Goal: Use online tool/utility: Utilize a website feature to perform a specific function

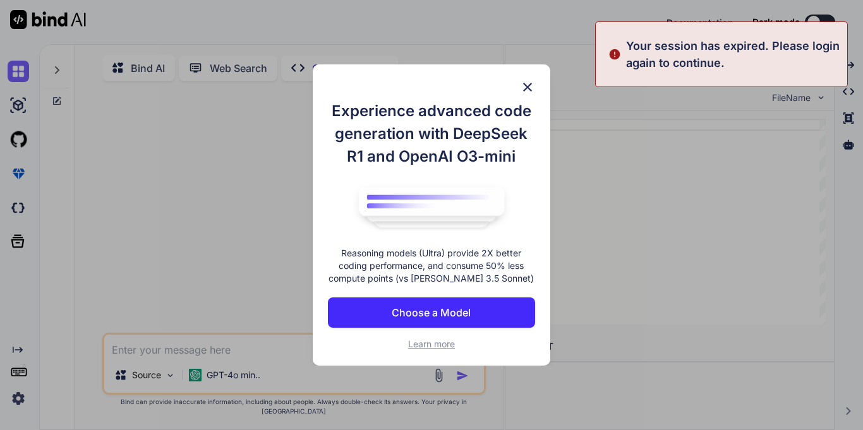
type textarea "x"
click at [530, 99] on div "Experience advanced code generation with DeepSeek R1 and OpenAI O3-mini Reasoni…" at bounding box center [432, 215] width 238 height 302
click at [528, 90] on img at bounding box center [527, 87] width 15 height 15
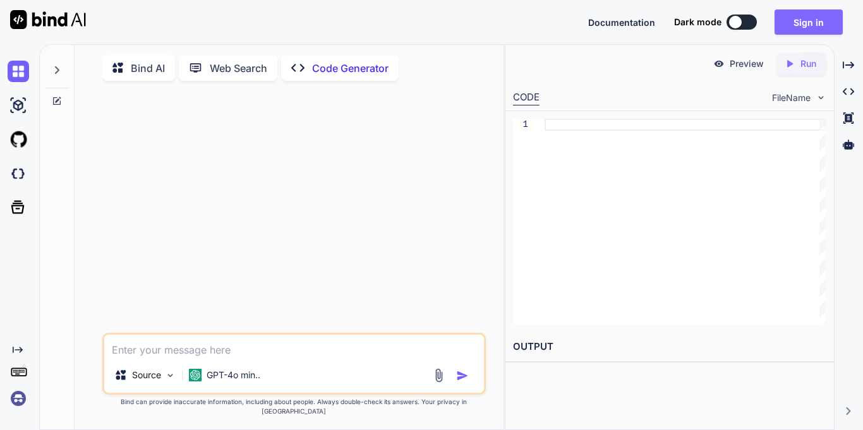
click at [807, 28] on button "Sign in" at bounding box center [809, 21] width 68 height 25
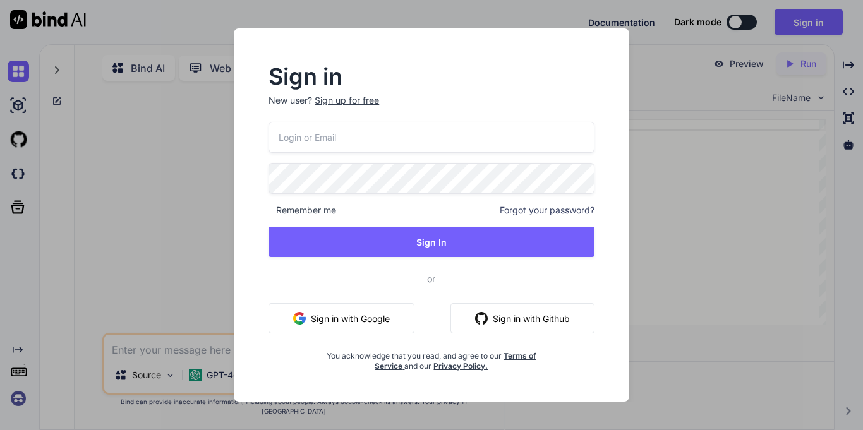
type input "[EMAIL_ADDRESS][DOMAIN_NAME]"
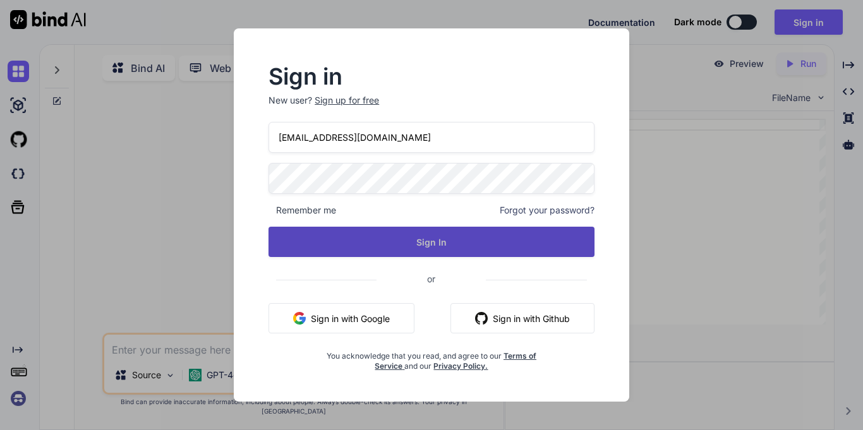
click at [396, 240] on button "Sign In" at bounding box center [432, 242] width 326 height 30
click at [489, 255] on button "Sign In" at bounding box center [432, 242] width 326 height 30
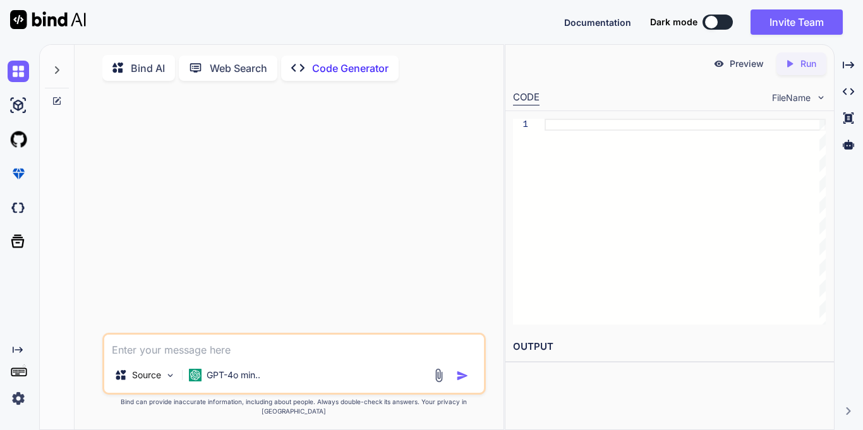
click at [277, 374] on div "Source GPT-4o min.." at bounding box center [294, 364] width 384 height 62
click at [264, 358] on textarea at bounding box center [294, 346] width 380 height 23
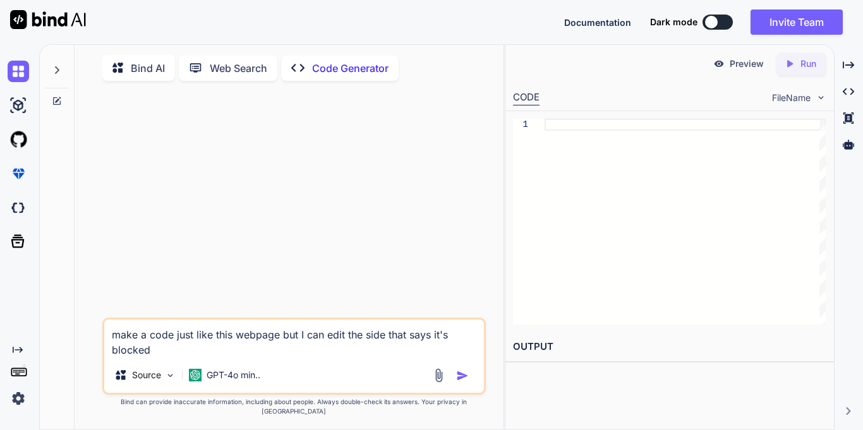
click at [279, 349] on textarea "make a code just like this webpage but I can edit the side that says it's block…" at bounding box center [294, 339] width 380 height 38
paste textarea "chrome-extension://ehnniokiiebpinnfegpkdlcamgdcaaje/block_screen.html?id=55a42e…"
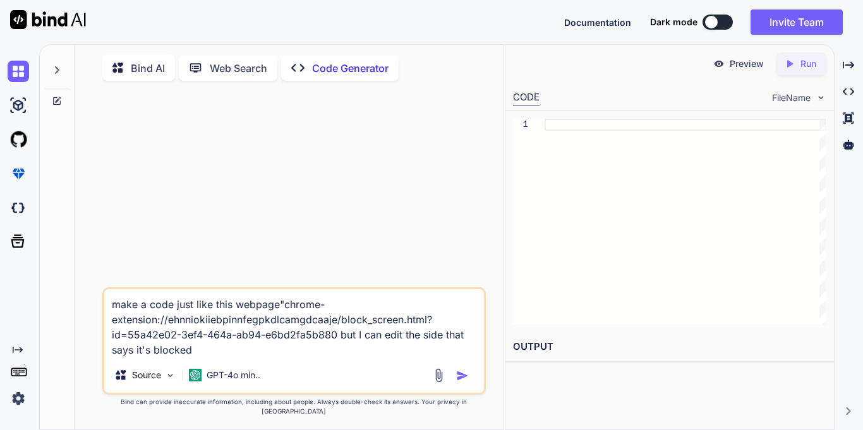
type textarea "make a code just like this webpage"chrome-extension://ehnniokiiebpinnfegpkdlcam…"
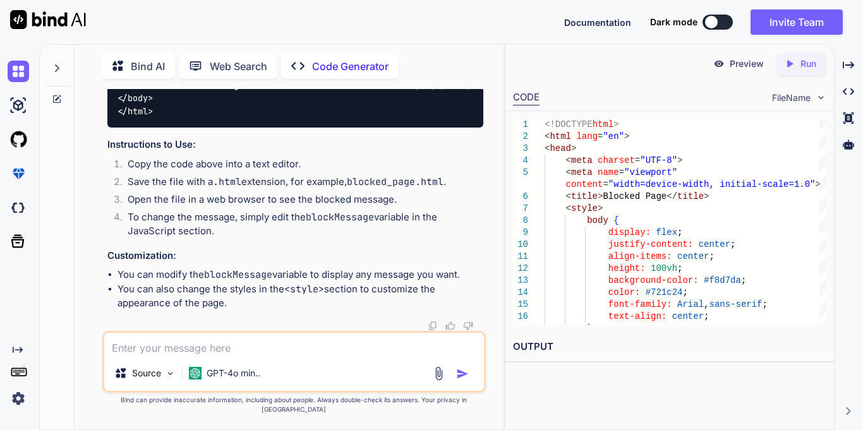
scroll to position [542, 0]
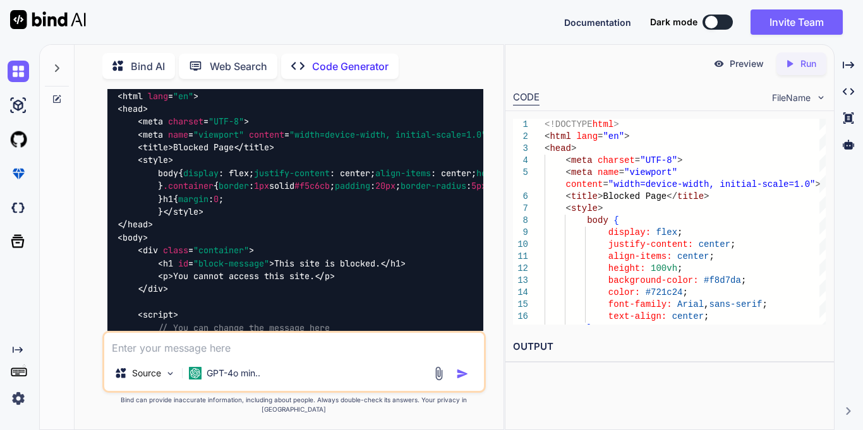
scroll to position [223, 0]
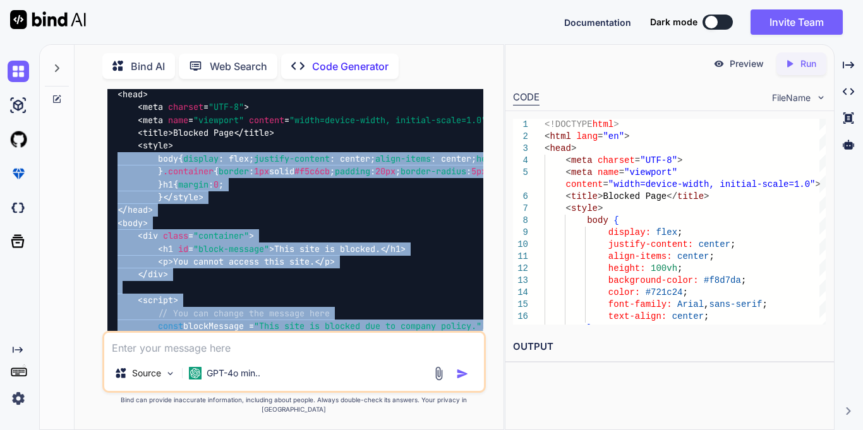
drag, startPoint x: 161, startPoint y: 260, endPoint x: 109, endPoint y: 153, distance: 119.0
click at [109, 153] on div "<!DOCTYPE html > < html lang = "en" > < head > < meta charset = "UTF-8" > < met…" at bounding box center [295, 210] width 376 height 317
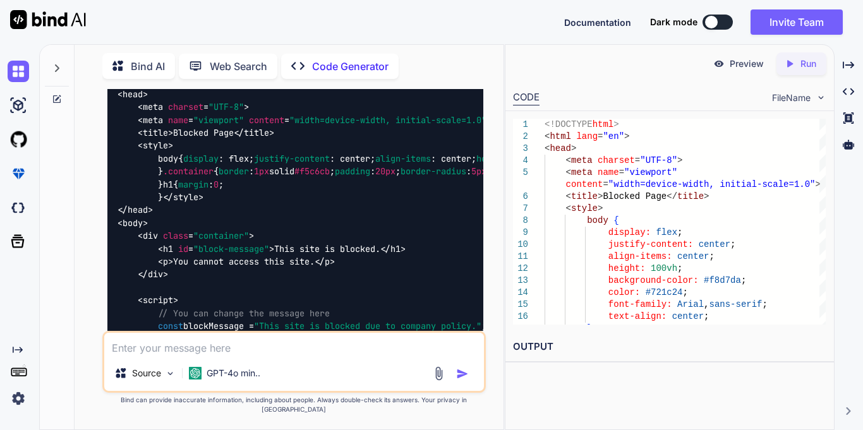
click at [351, 145] on div "<!DOCTYPE html > < html lang = "en" > < head > < meta charset = "UTF-8" > < met…" at bounding box center [295, 210] width 376 height 317
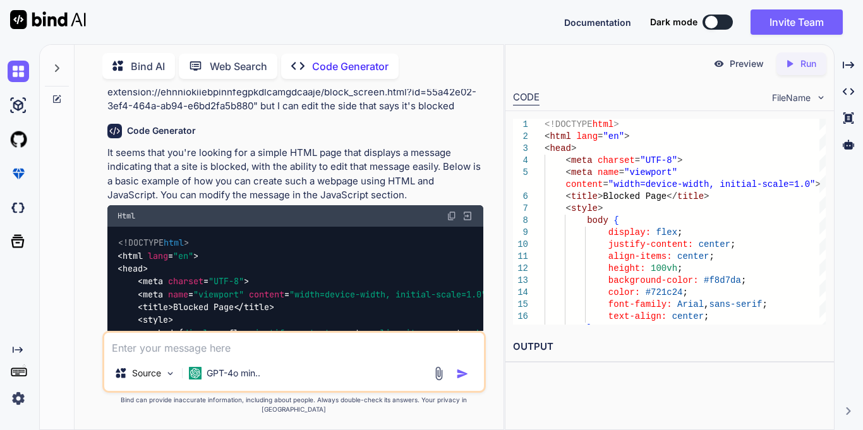
scroll to position [49, 0]
click at [454, 216] on img at bounding box center [452, 215] width 10 height 10
click at [228, 353] on textarea at bounding box center [294, 344] width 380 height 23
click at [174, 356] on textarea "add a secret button" at bounding box center [294, 344] width 380 height 23
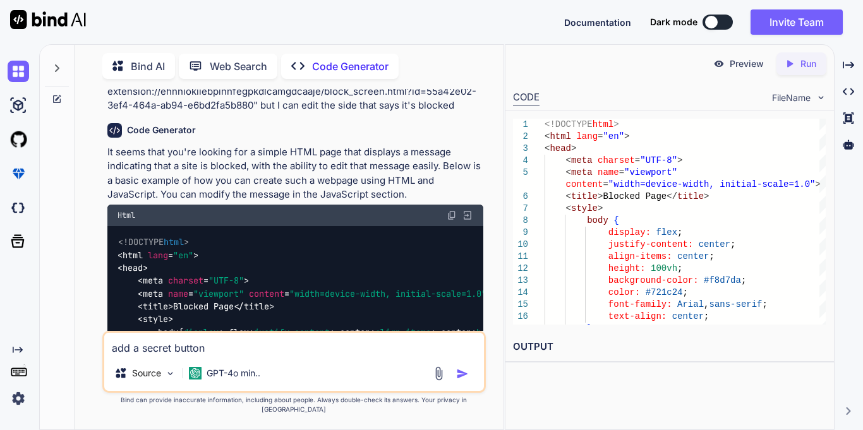
click at [240, 352] on textarea "add a secret button" at bounding box center [294, 344] width 380 height 23
type textarea "add a secret button that is just a period that sents you to html.index"
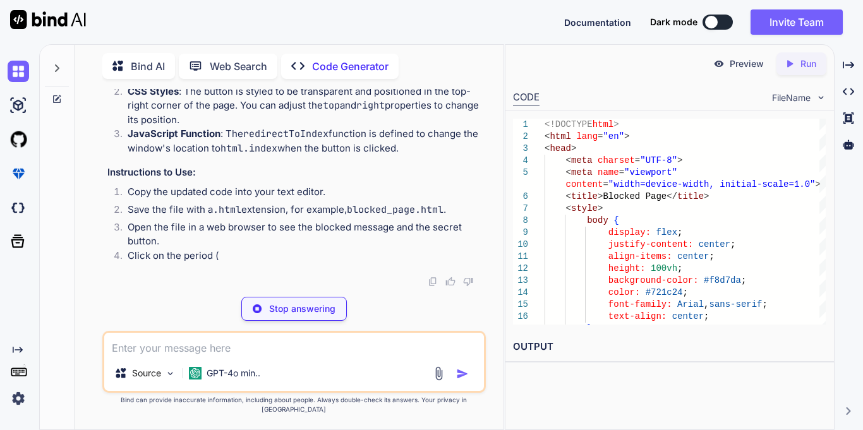
scroll to position [1665, 0]
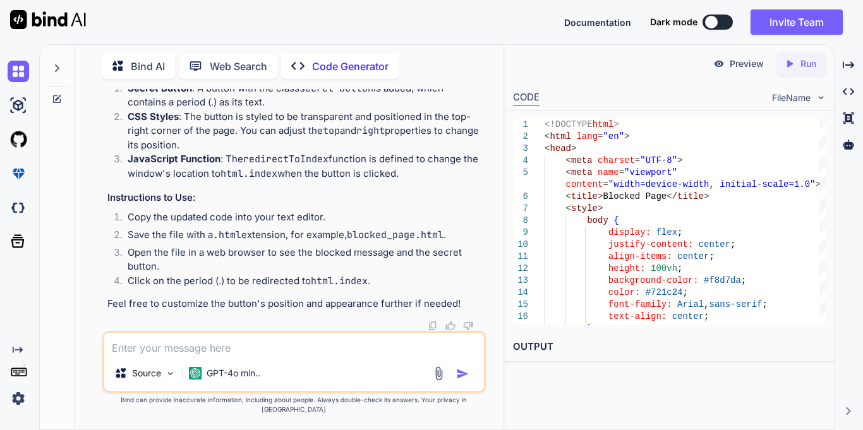
click at [269, 356] on textarea at bounding box center [294, 344] width 380 height 23
type textarea "make it lead to index.html"
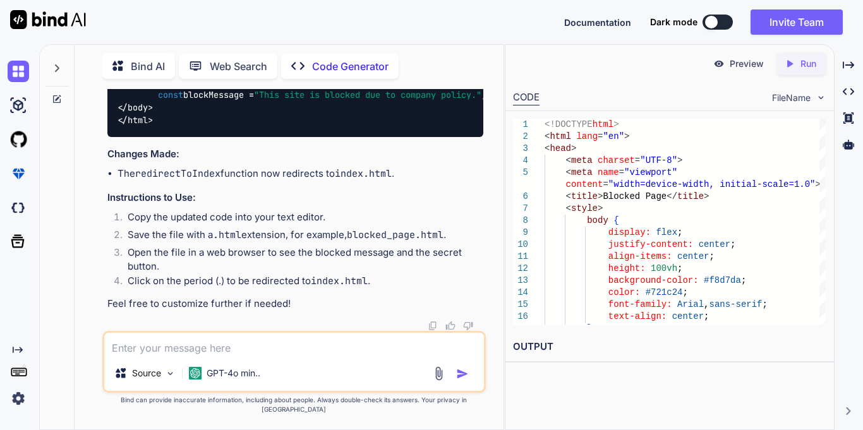
scroll to position [2051, 0]
click at [289, 356] on textarea at bounding box center [294, 344] width 380 height 23
type textarea "make it visible"
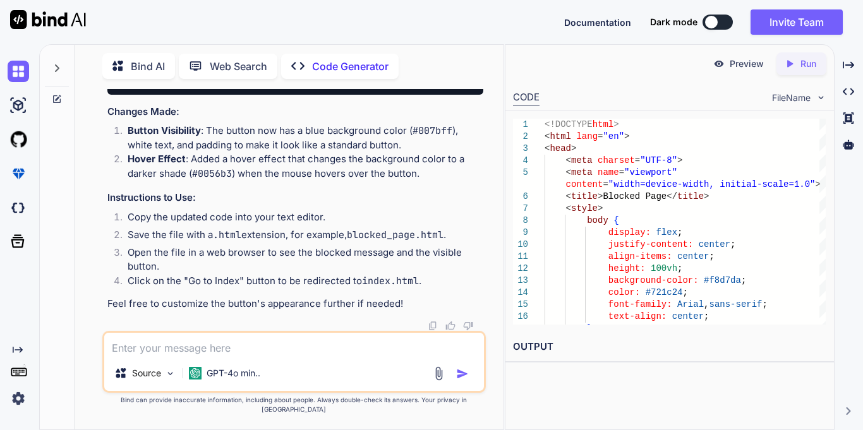
scroll to position [3255, 0]
